Goal: Obtain resource: Download file/media

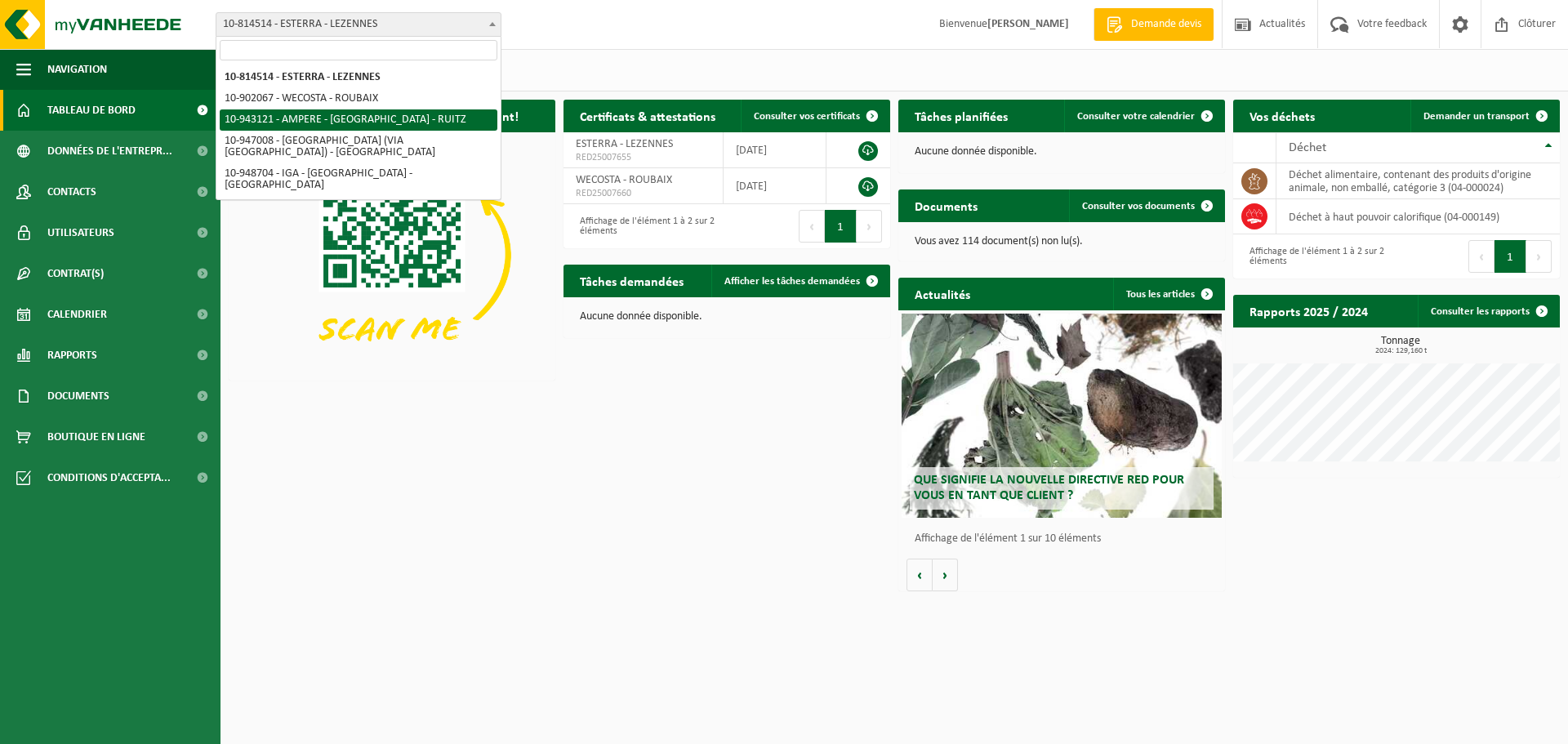
select select "140137"
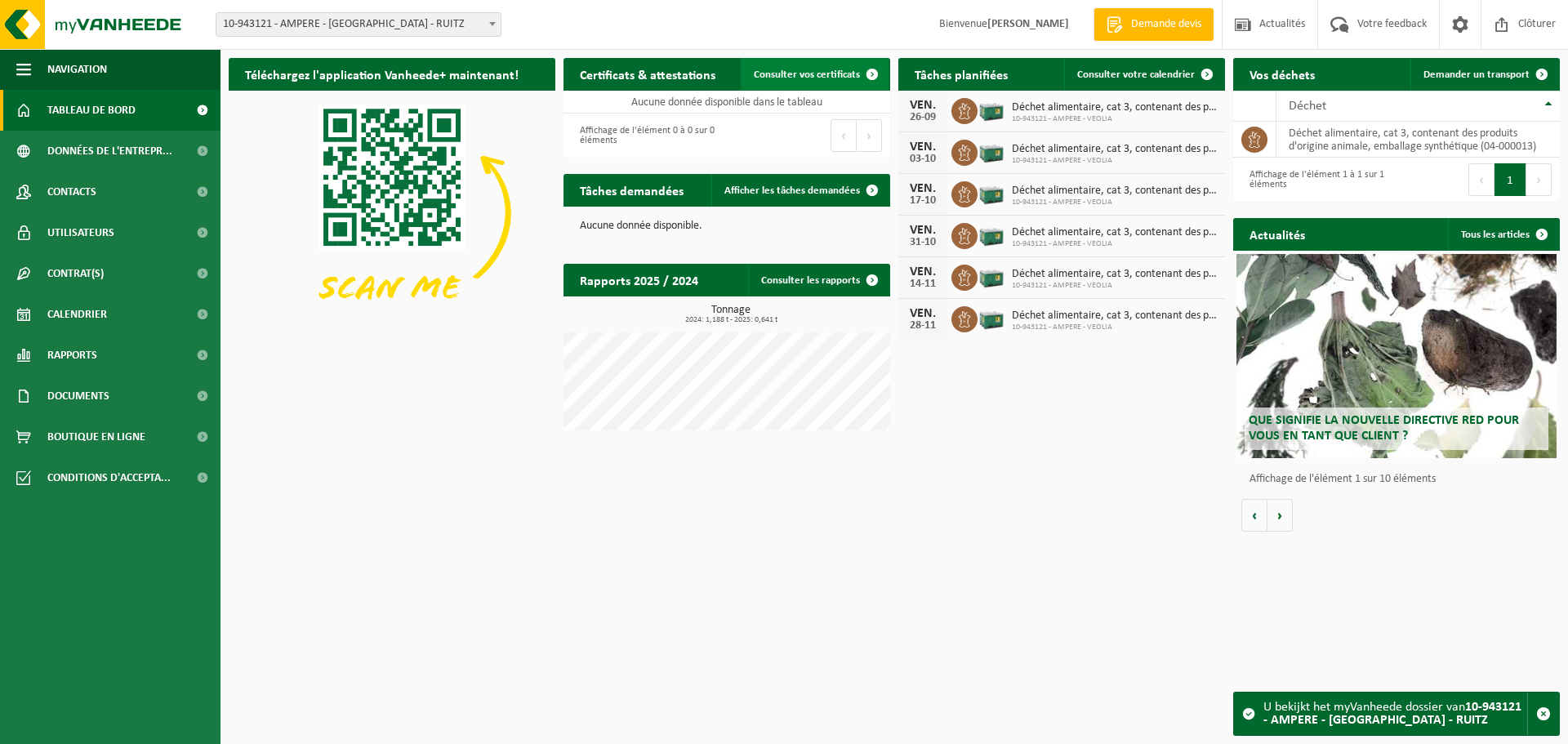
click at [878, 76] on span at bounding box center [872, 74] width 33 height 33
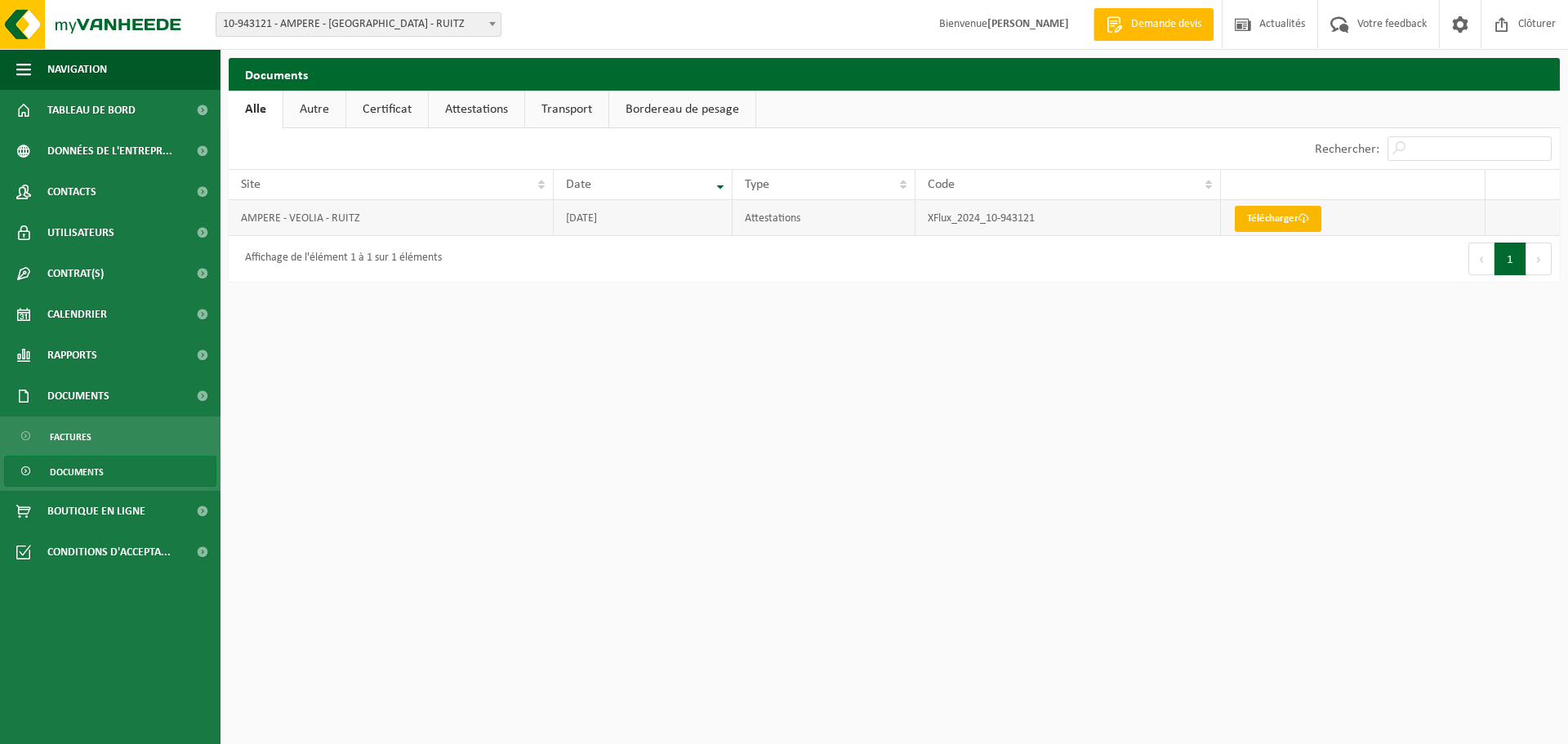
click at [1256, 211] on link "Télécharger" at bounding box center [1277, 218] width 86 height 27
click at [83, 396] on span "Documents" at bounding box center [78, 396] width 62 height 41
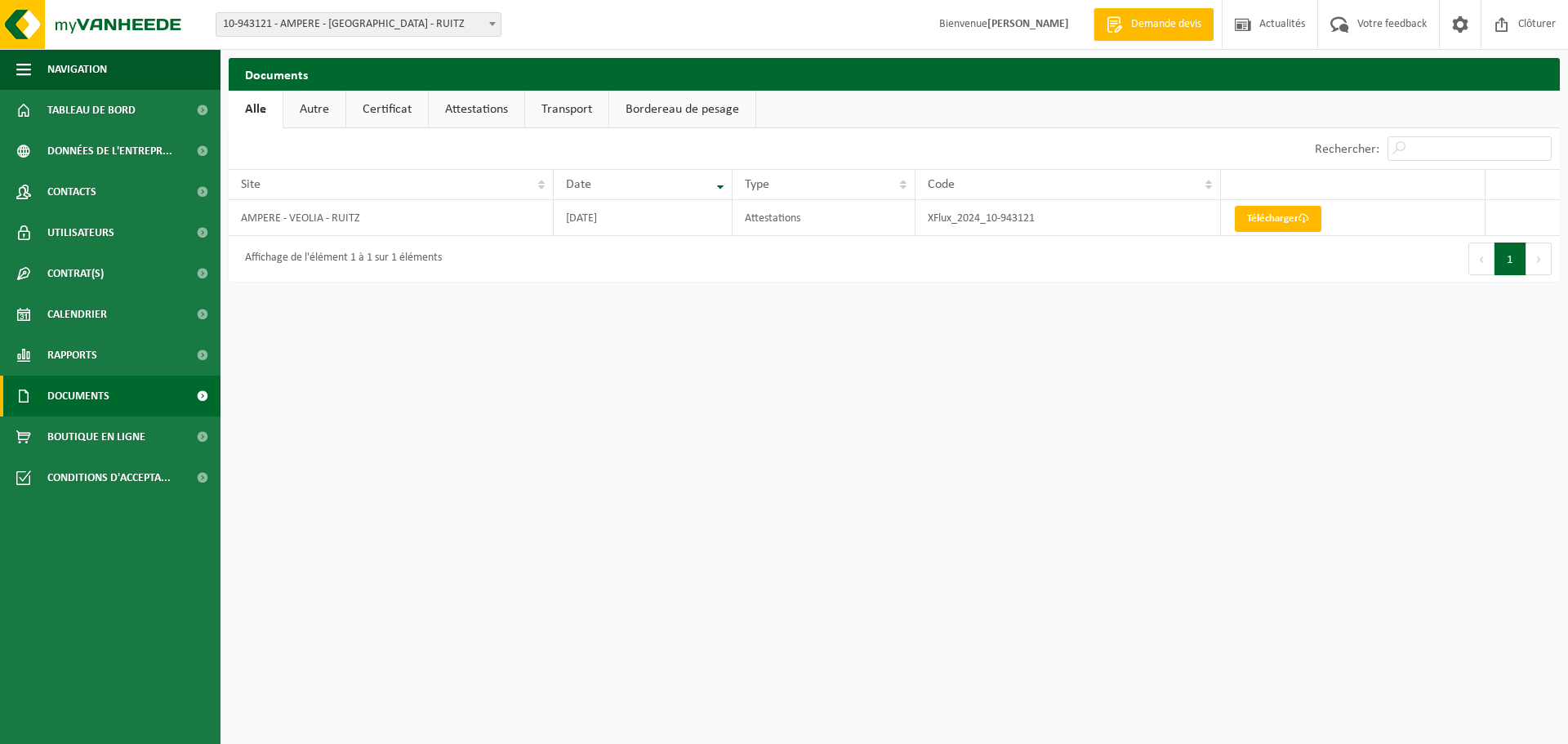
click at [83, 396] on span "Documents" at bounding box center [78, 396] width 62 height 41
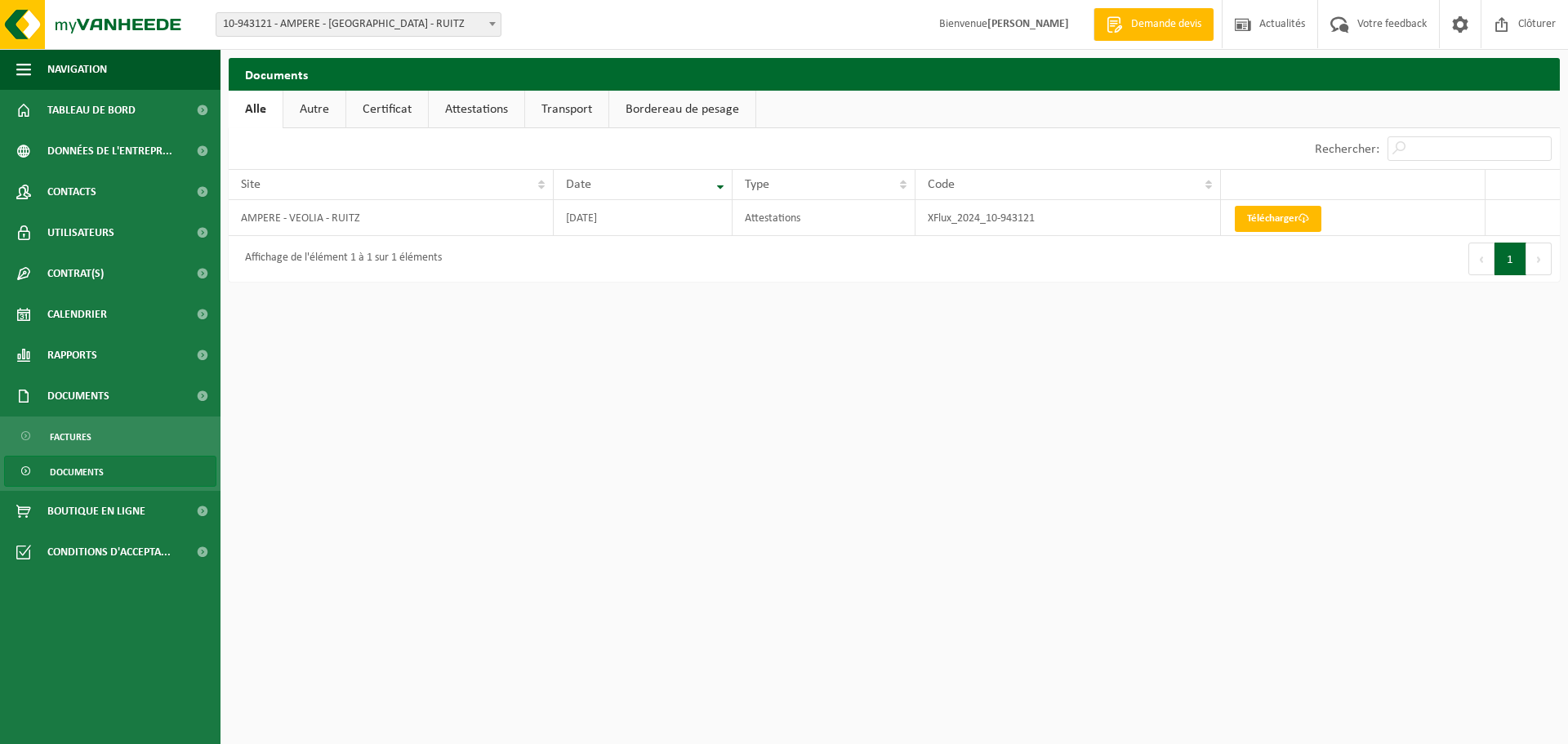
click at [77, 476] on span "Documents" at bounding box center [76, 472] width 54 height 31
click at [389, 110] on link "Certificat" at bounding box center [386, 110] width 81 height 38
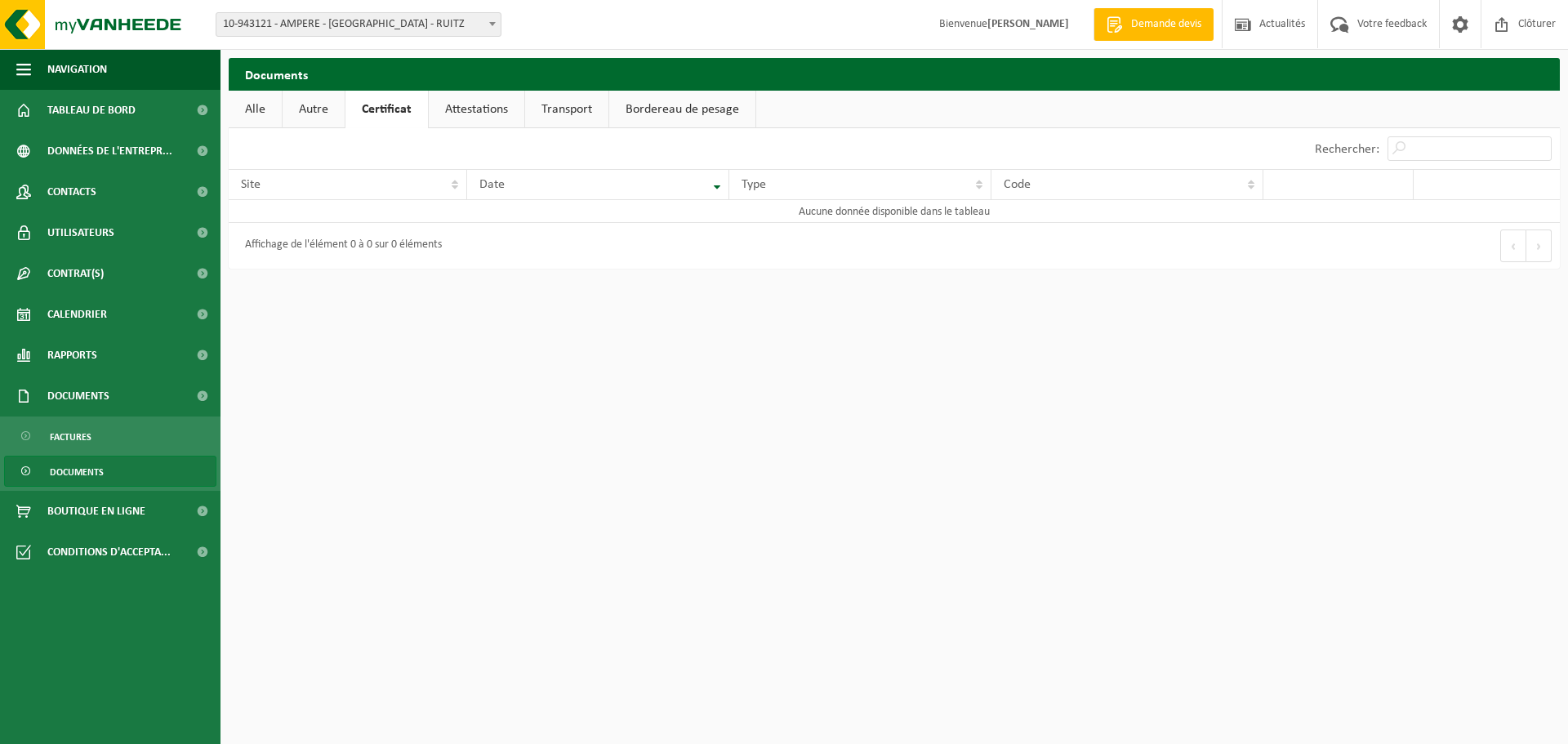
click at [474, 112] on link "Attestations" at bounding box center [477, 110] width 96 height 38
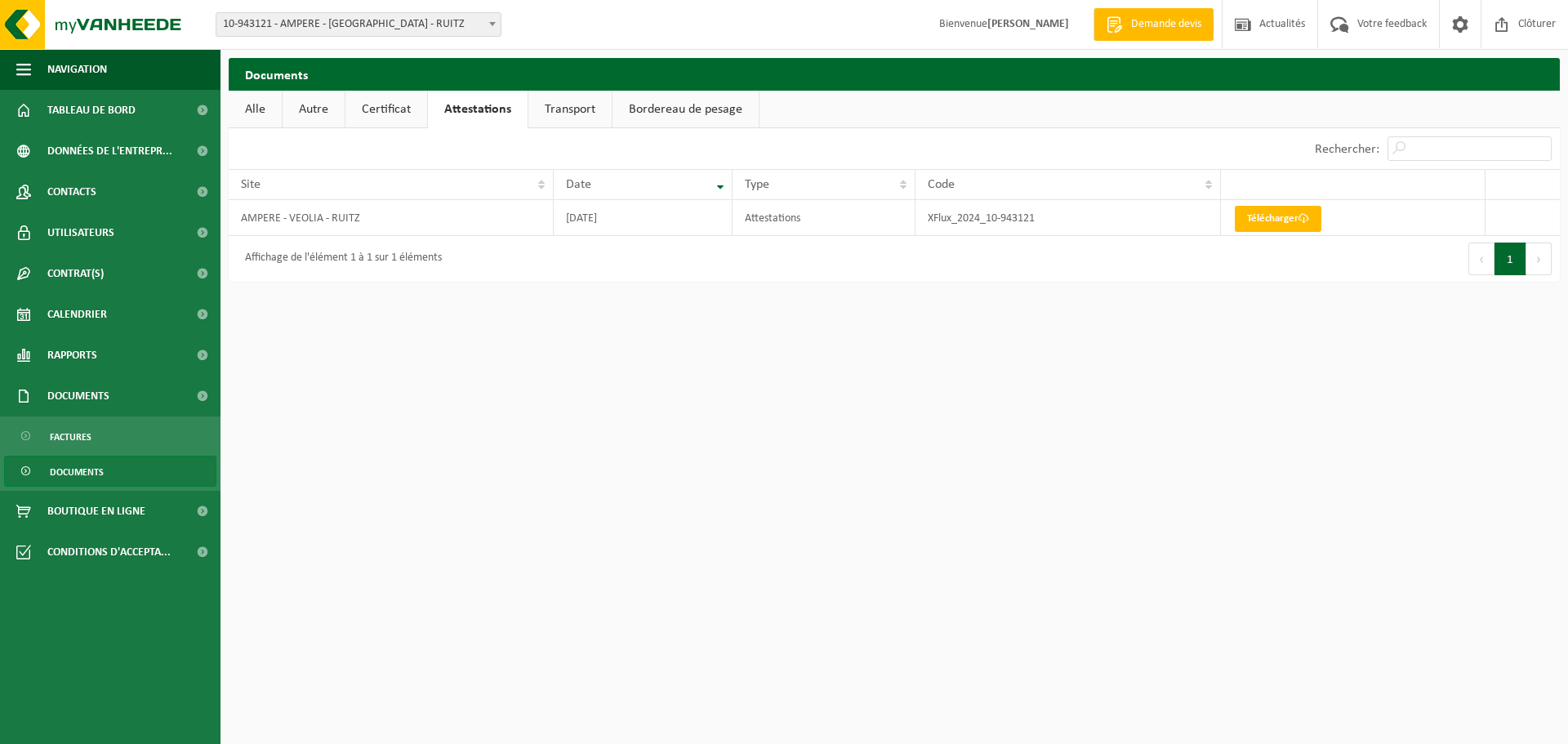
click at [571, 114] on link "Transport" at bounding box center [569, 110] width 83 height 38
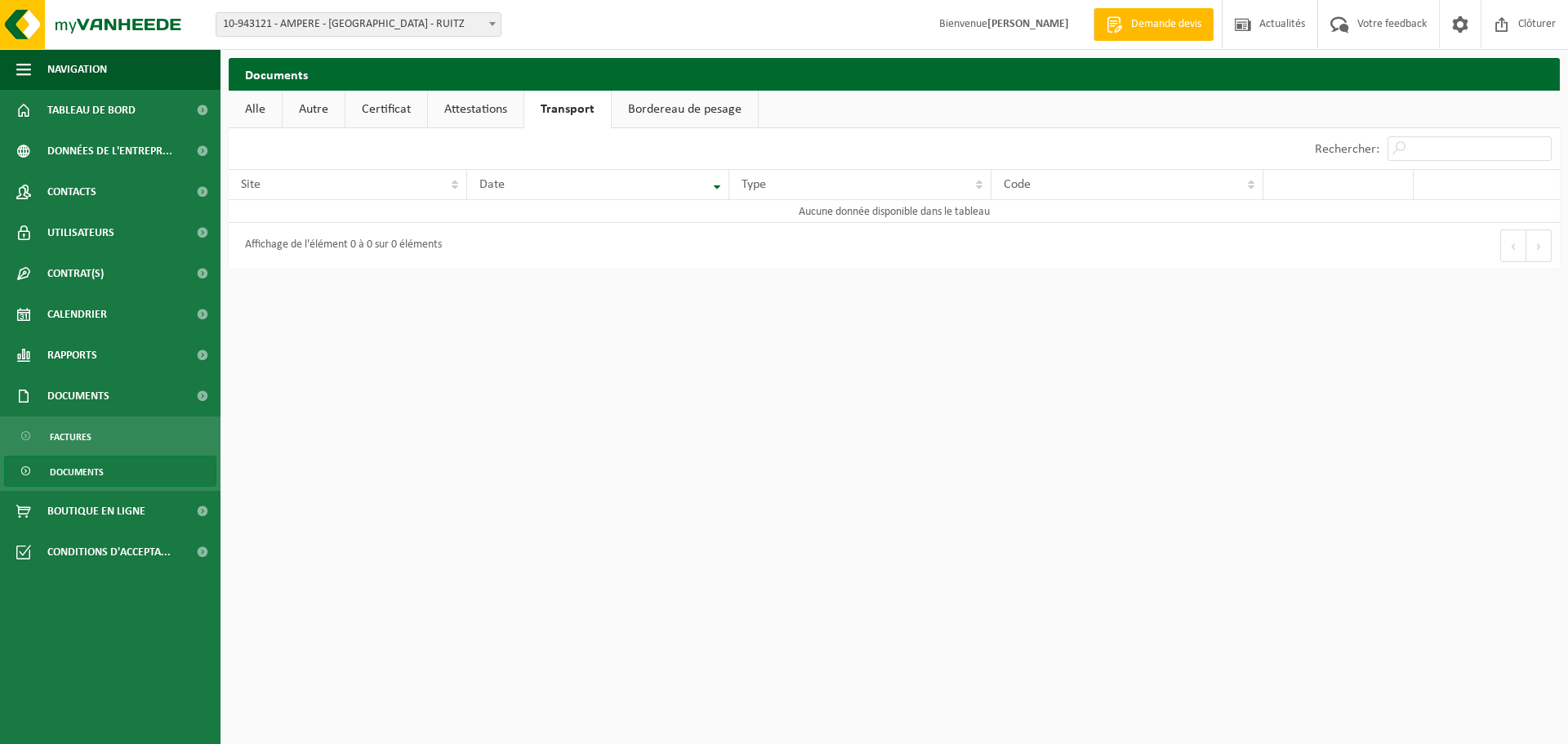
click at [649, 116] on link "Bordereau de pesage" at bounding box center [684, 110] width 146 height 38
click at [102, 235] on span "Utilisateurs" at bounding box center [80, 233] width 67 height 41
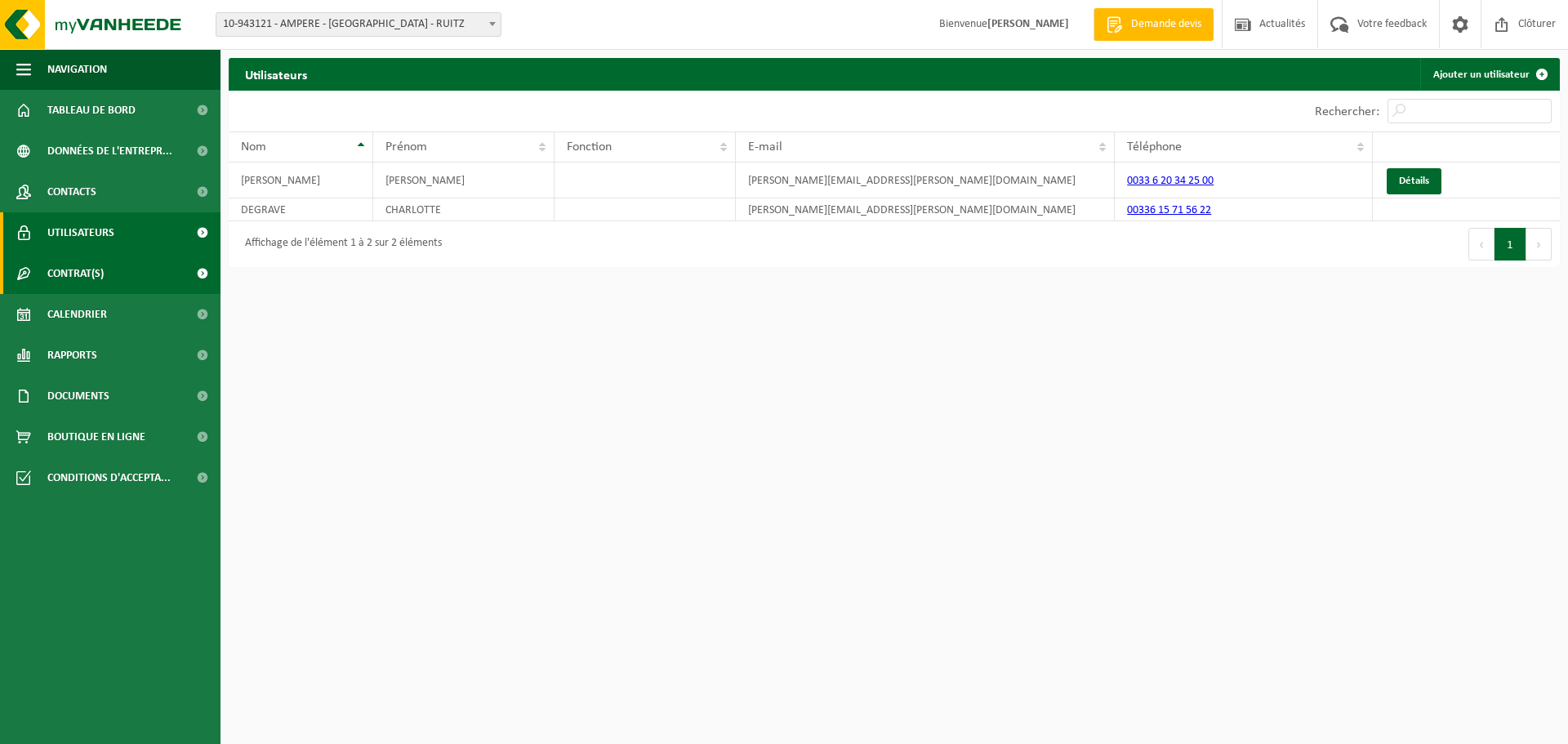
click at [197, 273] on span at bounding box center [202, 274] width 37 height 41
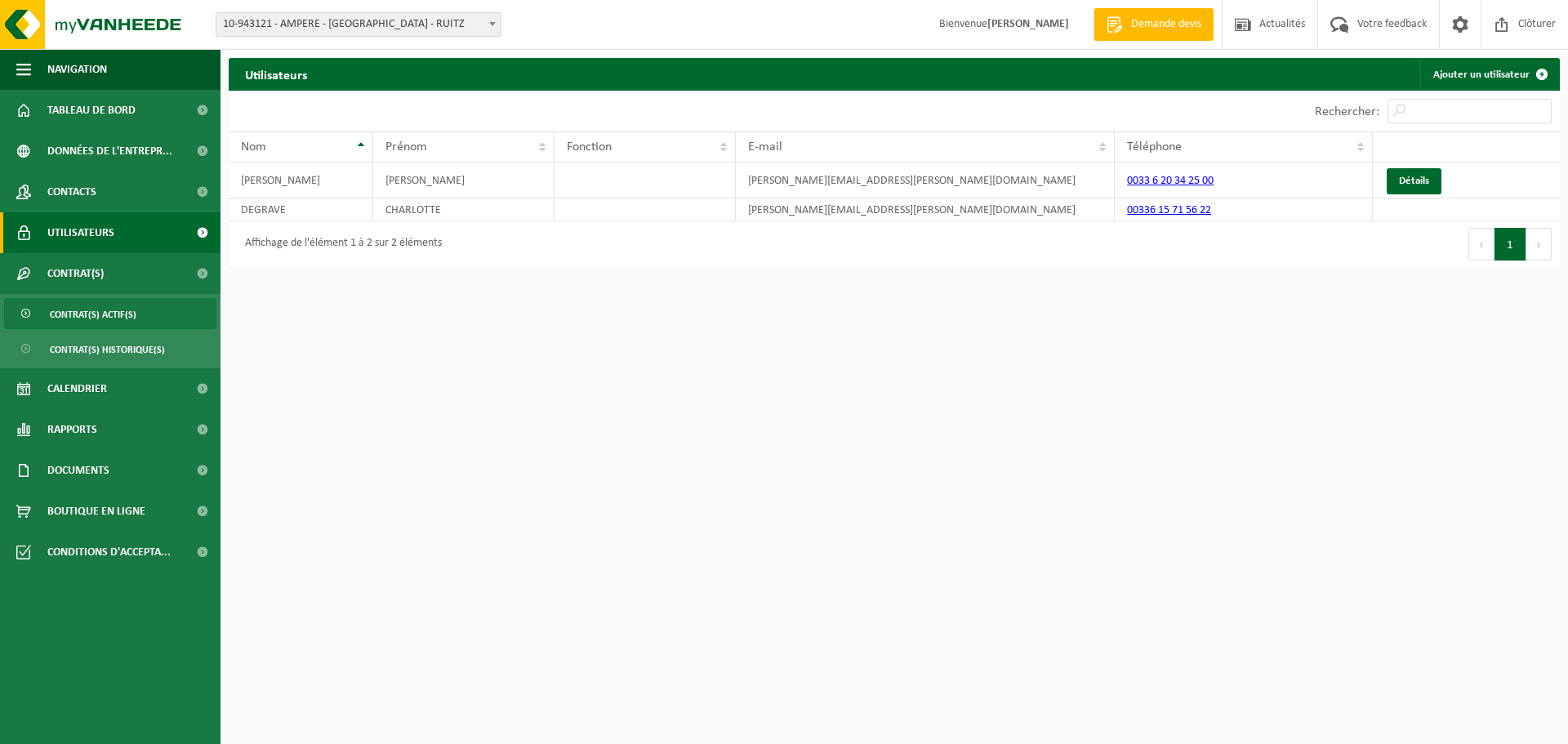
click at [140, 318] on link "Contrat(s) actif(s)" at bounding box center [110, 313] width 212 height 31
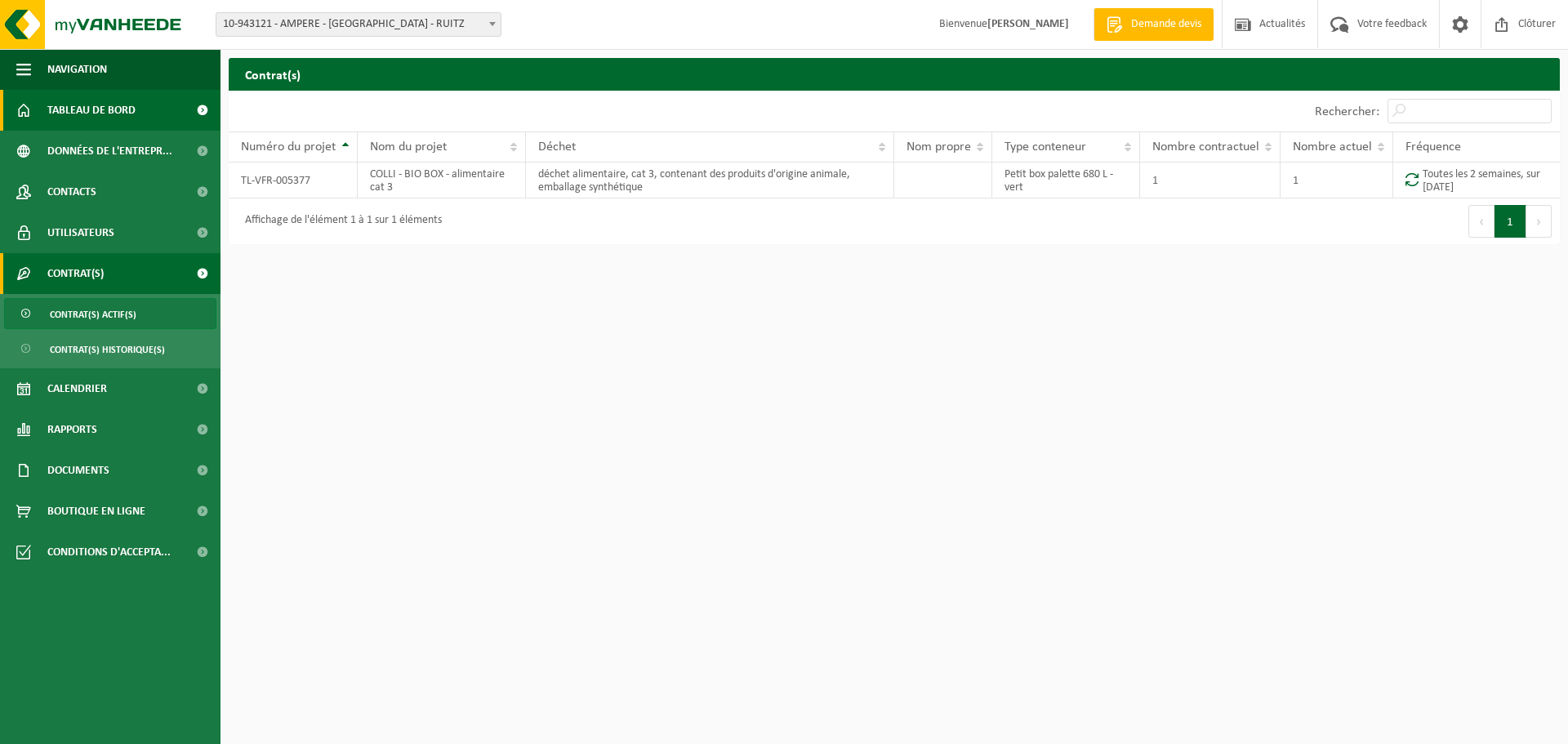
click at [128, 111] on span "Tableau de bord" at bounding box center [91, 110] width 88 height 41
